Goal: Task Accomplishment & Management: Use online tool/utility

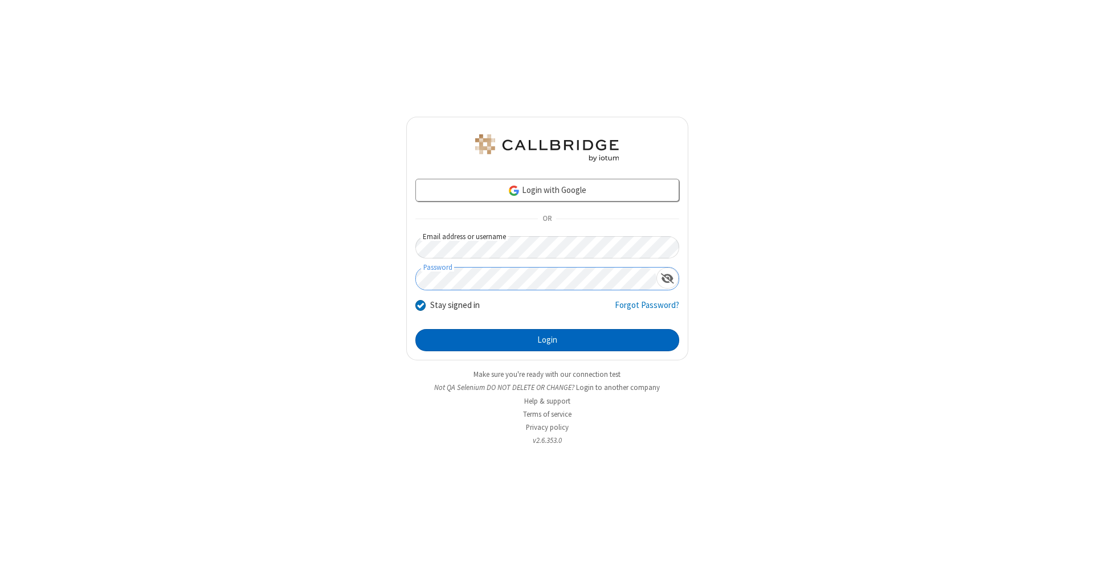
click at [547, 341] on button "Login" at bounding box center [547, 340] width 264 height 23
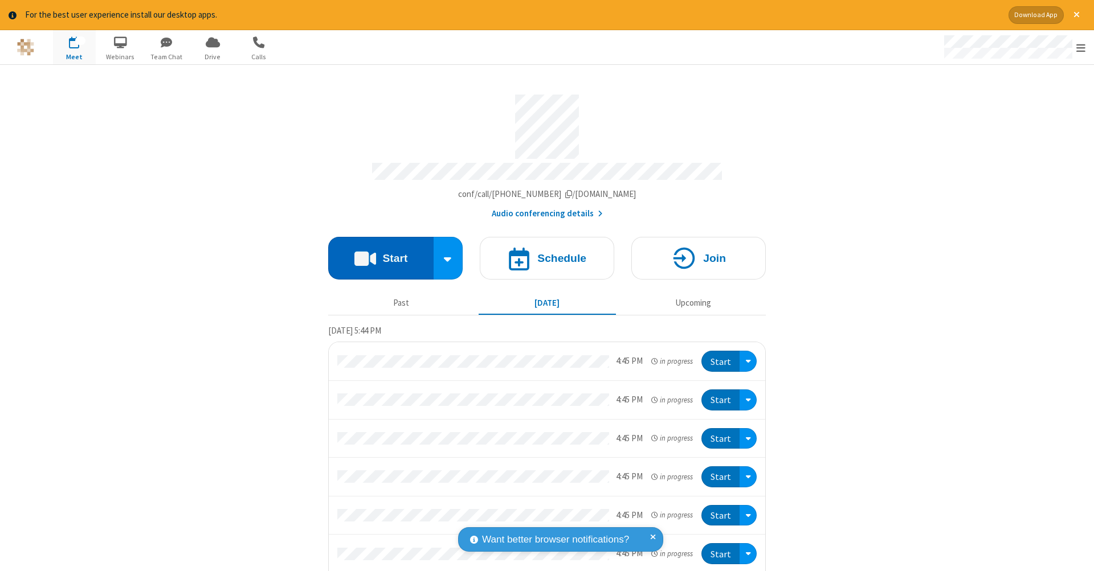
click at [376, 252] on button "Start" at bounding box center [380, 258] width 105 height 43
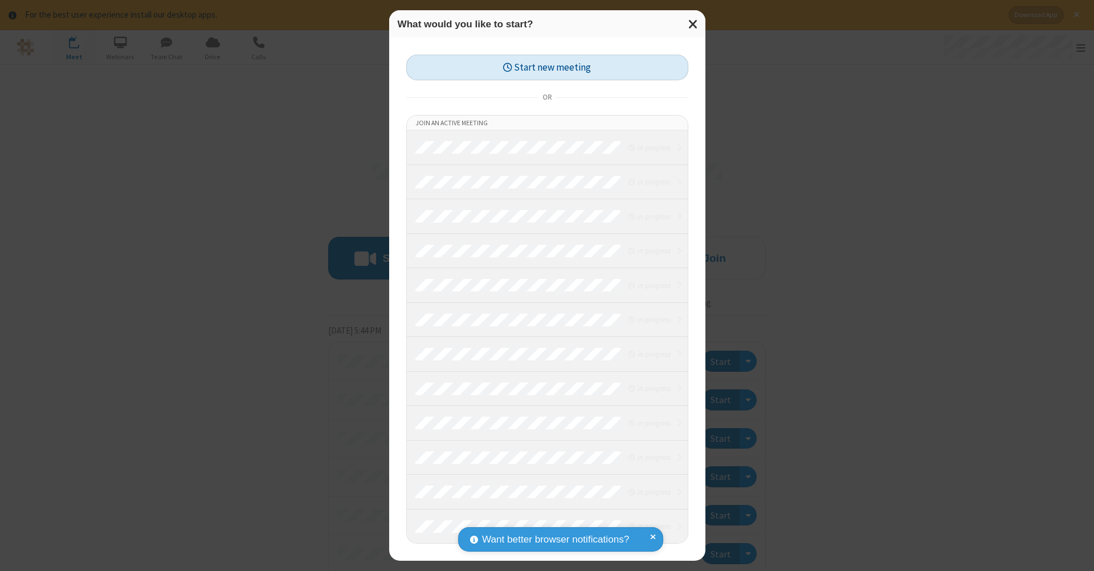
click at [547, 67] on button "Start new meeting" at bounding box center [547, 68] width 282 height 26
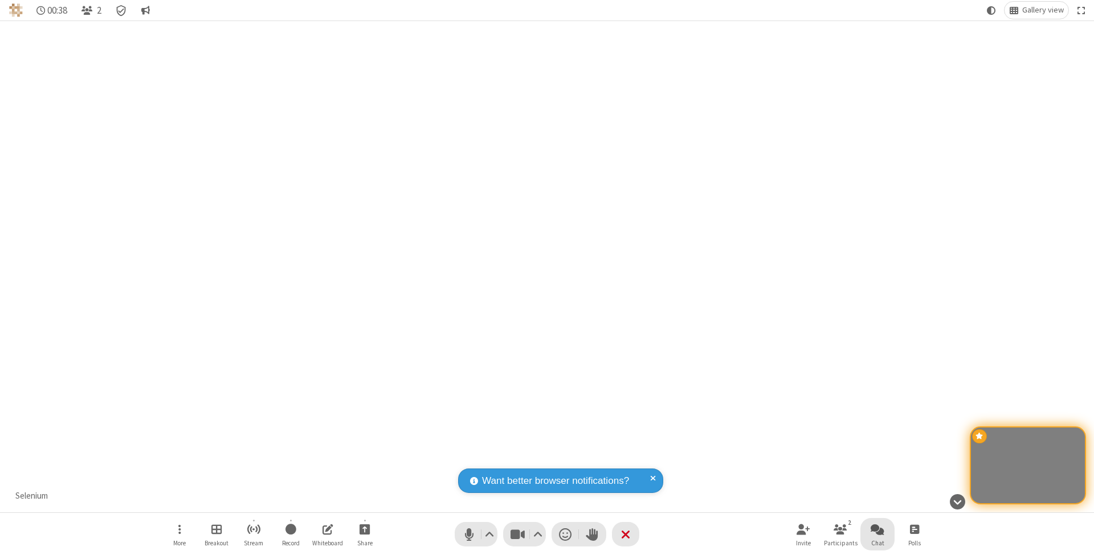
click at [877, 529] on span "Open chat" at bounding box center [878, 529] width 14 height 14
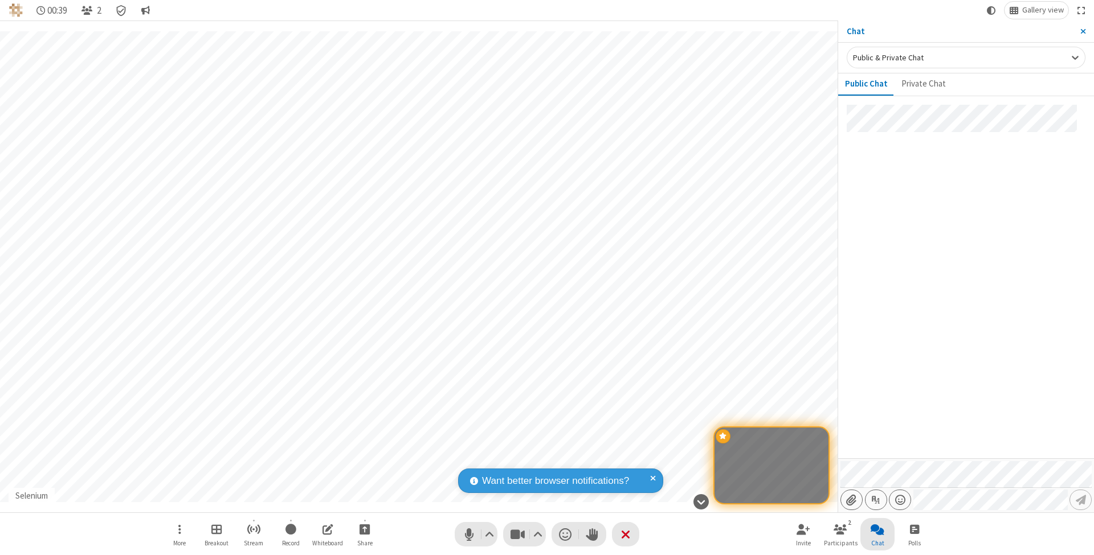
type input "C:\fakepath\doc_test.docx"
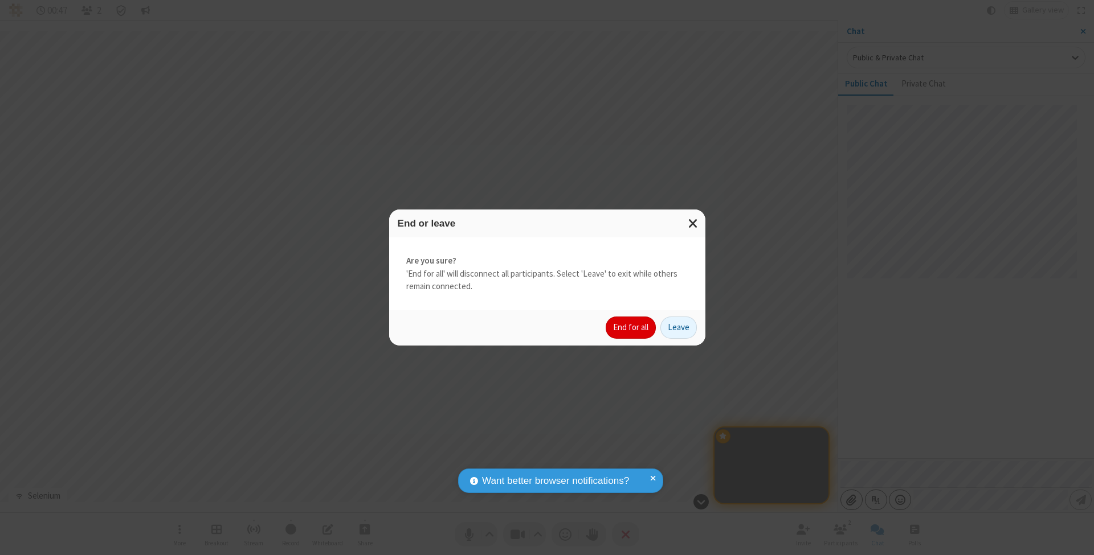
click at [631, 327] on button "End for all" at bounding box center [631, 328] width 50 height 23
